Goal: Information Seeking & Learning: Learn about a topic

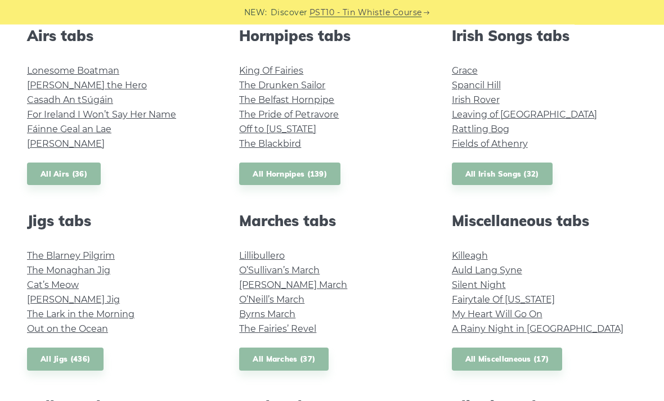
scroll to position [464, 0]
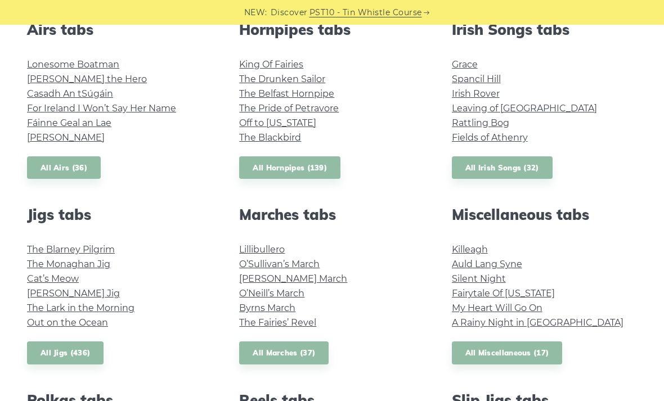
click at [81, 354] on link "All Jigs (436)" at bounding box center [65, 352] width 77 height 23
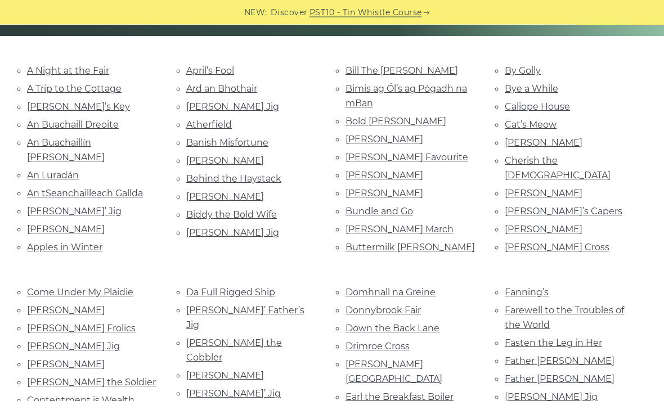
scroll to position [260, 0]
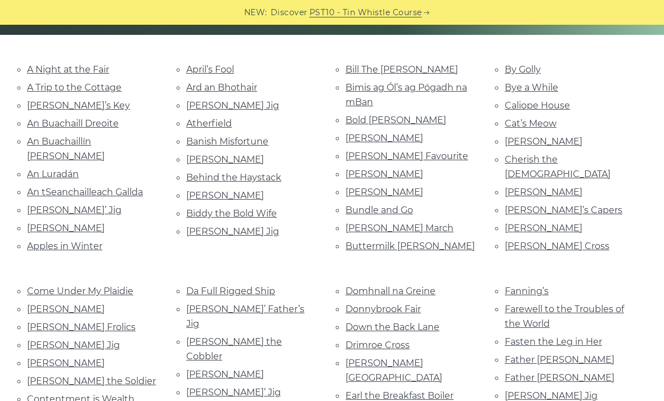
click at [100, 376] on link "Connie the Soldier" at bounding box center [91, 381] width 129 height 11
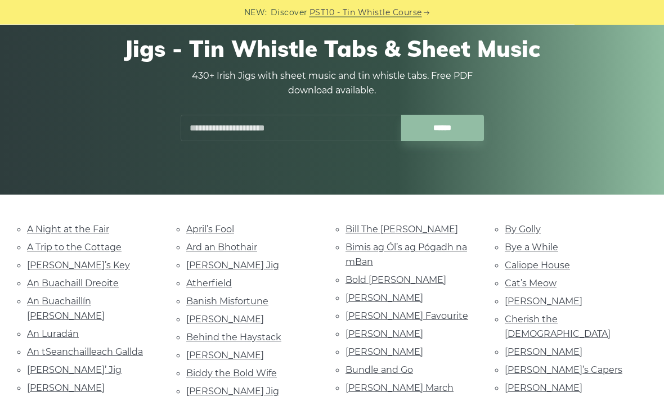
scroll to position [0, 0]
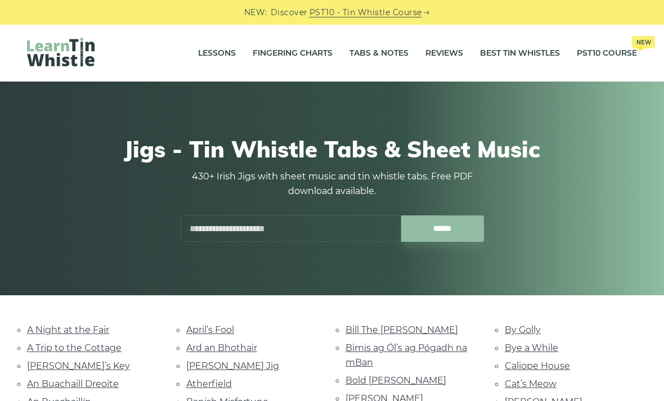
click at [309, 240] on input "text" at bounding box center [291, 228] width 221 height 26
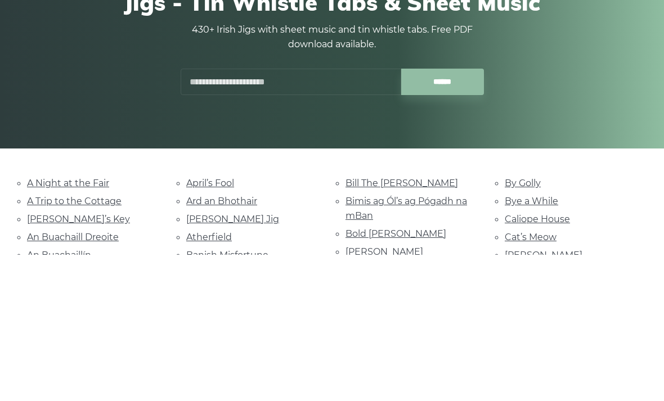
type input "*"
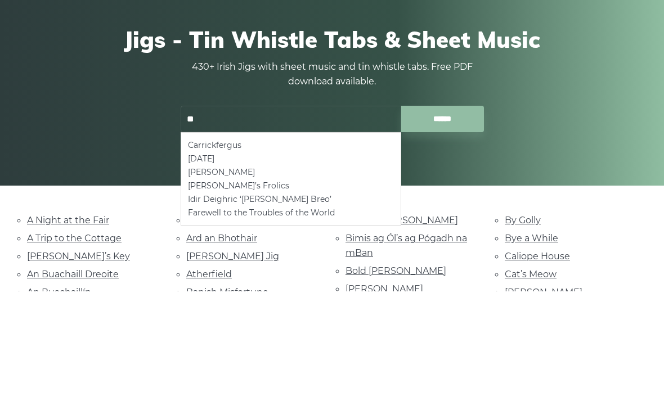
type input "*"
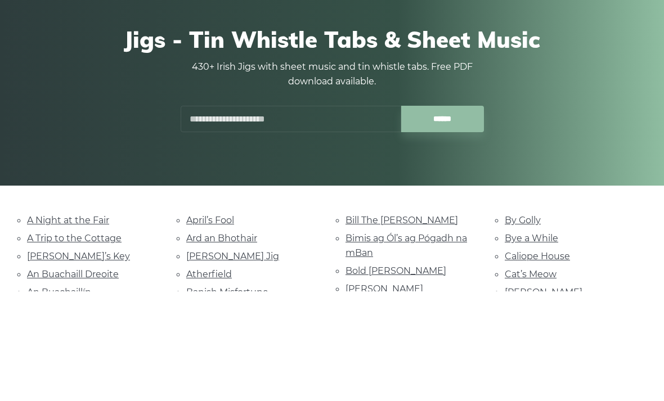
click at [617, 143] on div "Jigs - Tin Whistle Tabs & Sheet Music 430+ Irish Jigs with sheet music and tin …" at bounding box center [332, 189] width 599 height 160
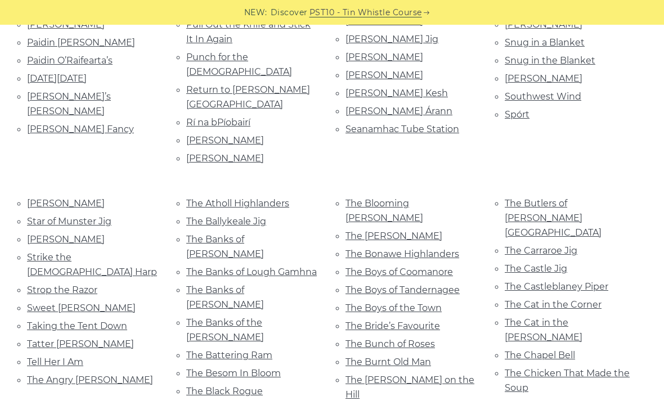
scroll to position [1321, 0]
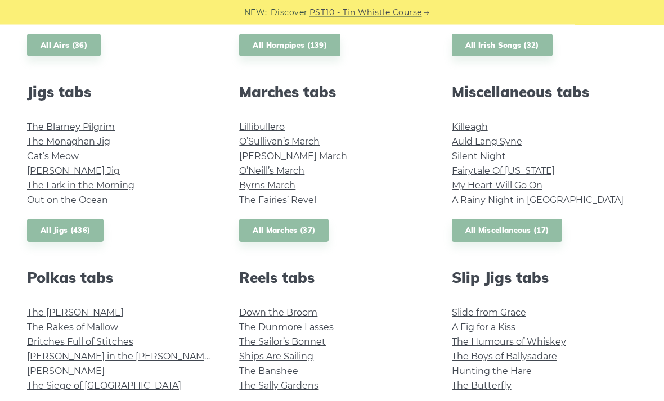
scroll to position [586, 0]
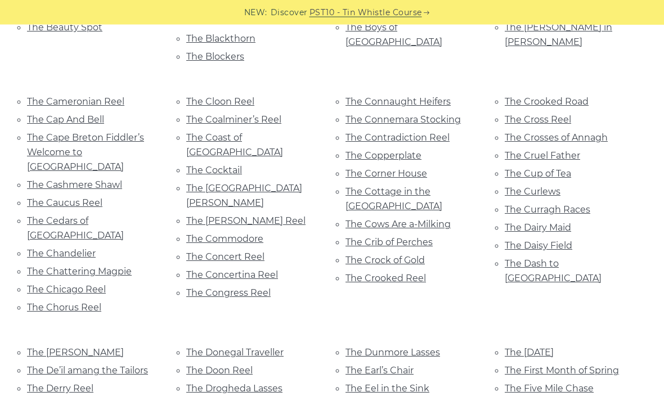
scroll to position [3151, 0]
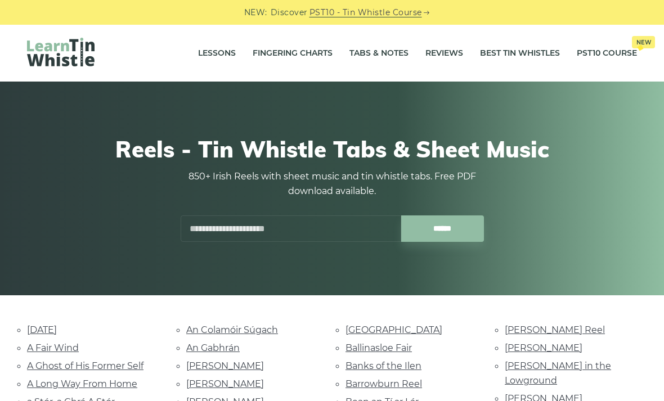
scroll to position [3187, 0]
